Goal: Browse casually: Explore the website without a specific task or goal

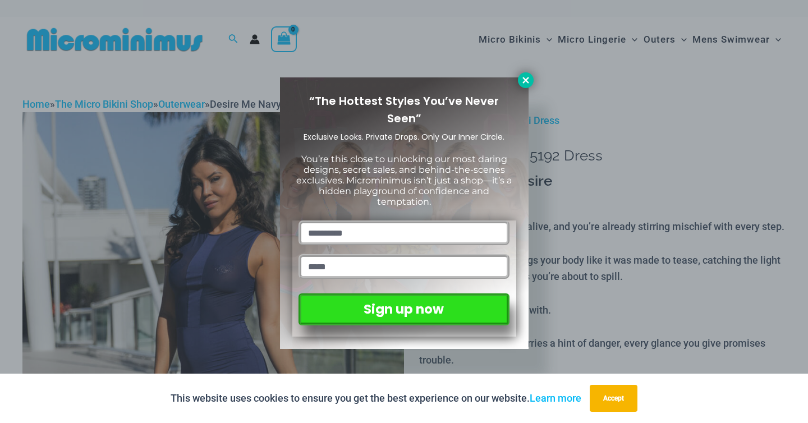
click at [522, 78] on icon at bounding box center [526, 80] width 10 height 10
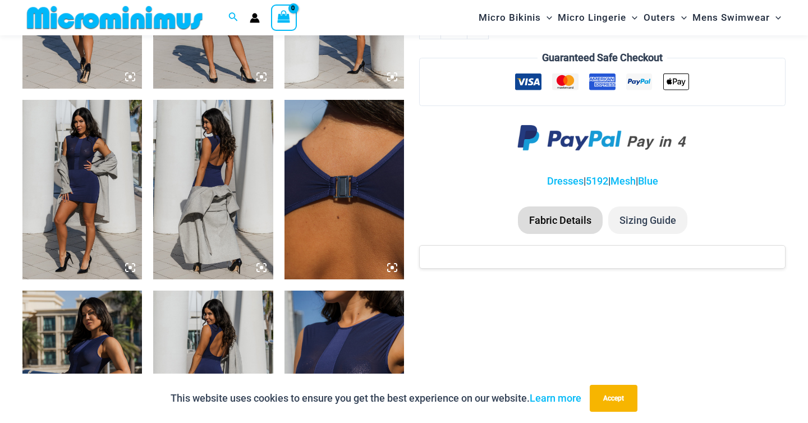
scroll to position [919, 0]
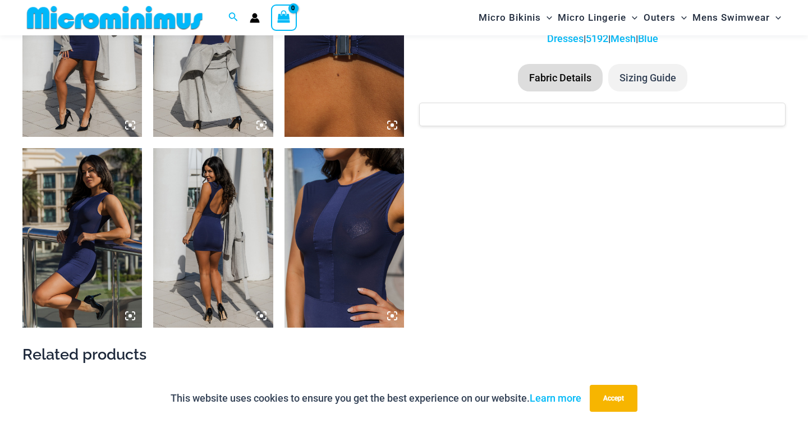
click at [351, 266] on img at bounding box center [343, 237] width 119 height 179
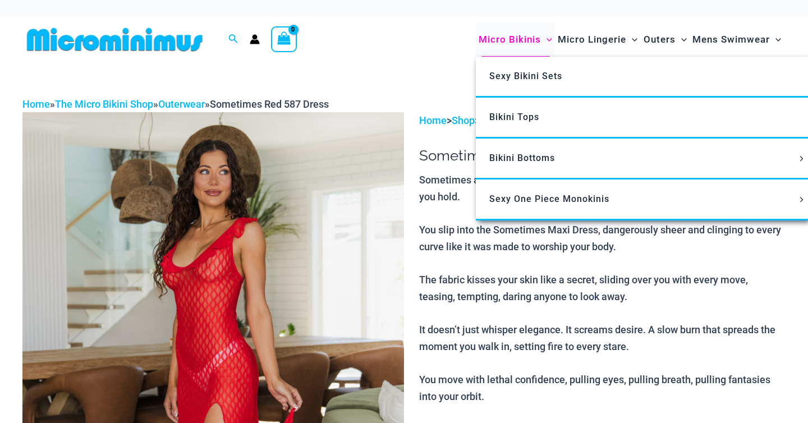
select select
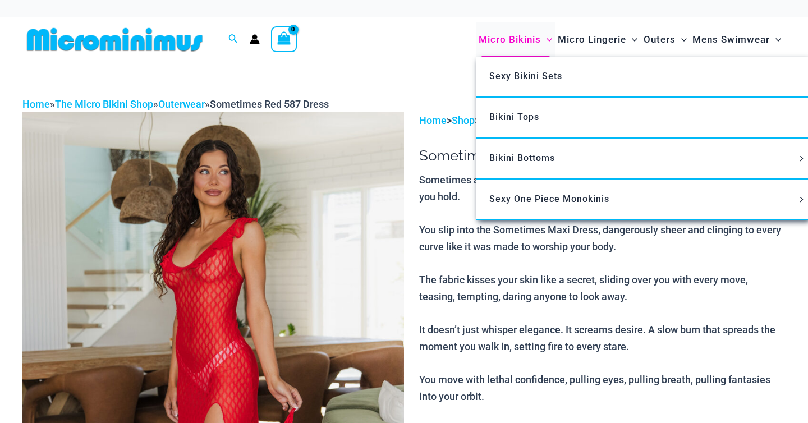
select select
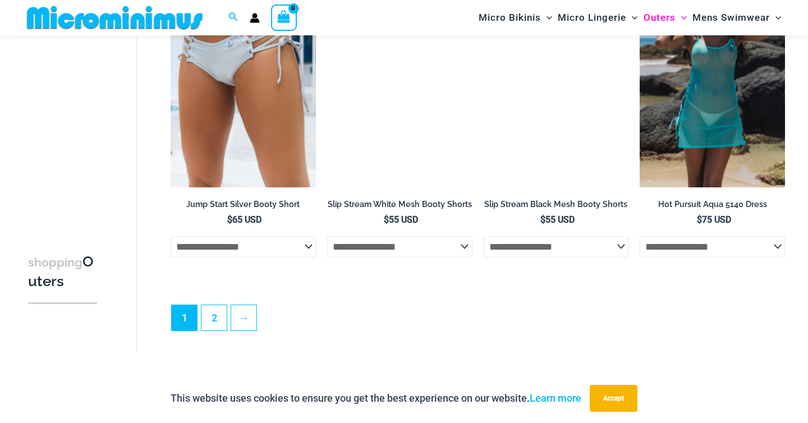
scroll to position [2750, 0]
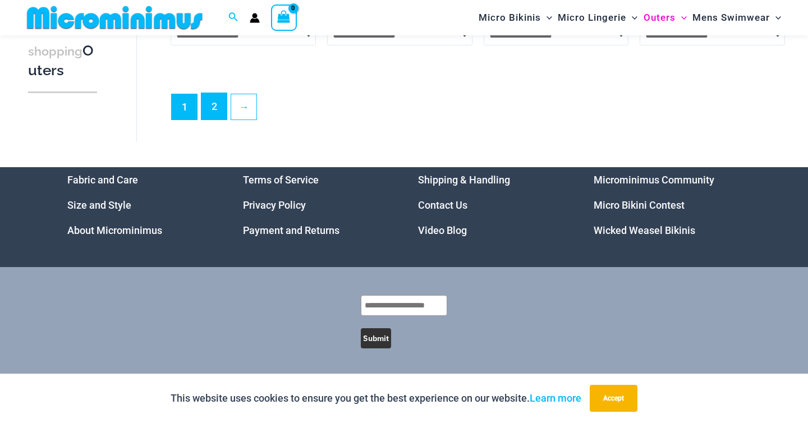
click at [215, 103] on link "2" at bounding box center [213, 106] width 25 height 26
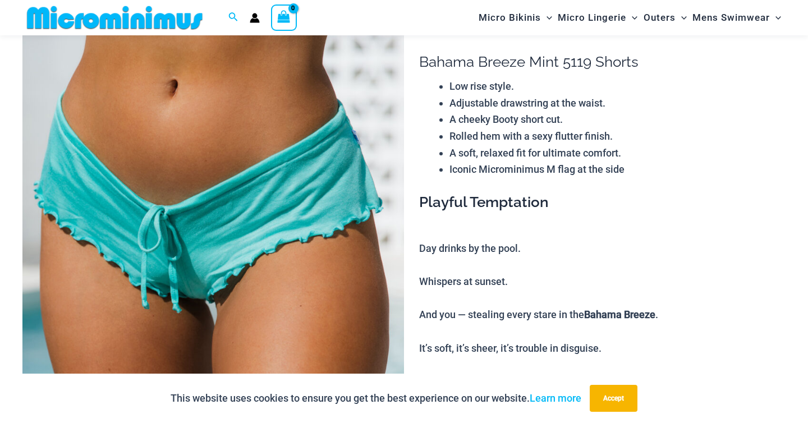
scroll to position [80, 0]
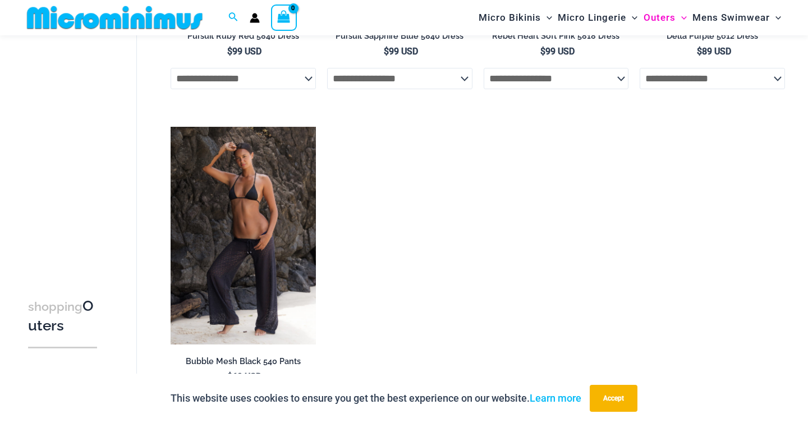
scroll to position [1278, 0]
